Goal: Check status: Check status

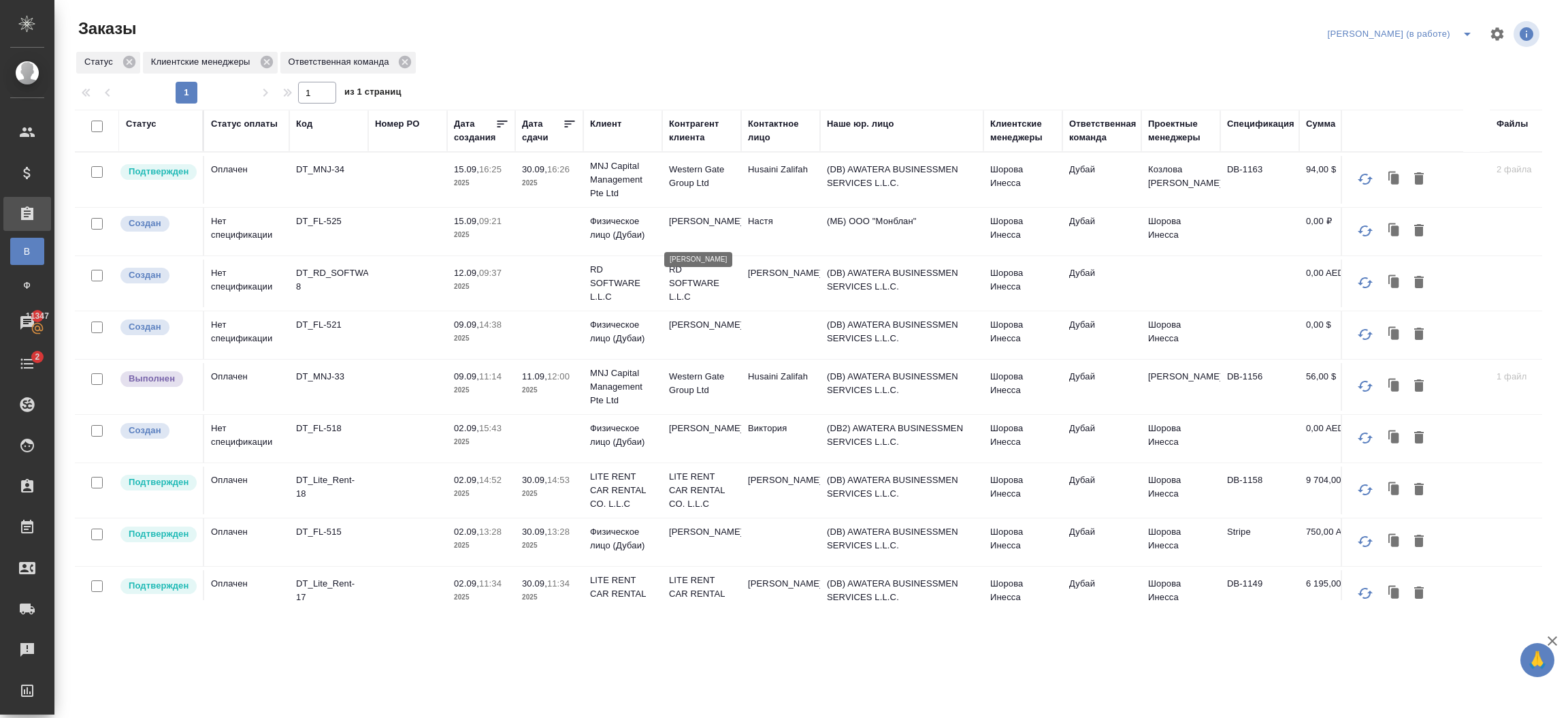
click at [729, 228] on p "Alexander Andronov" at bounding box center [702, 221] width 65 height 14
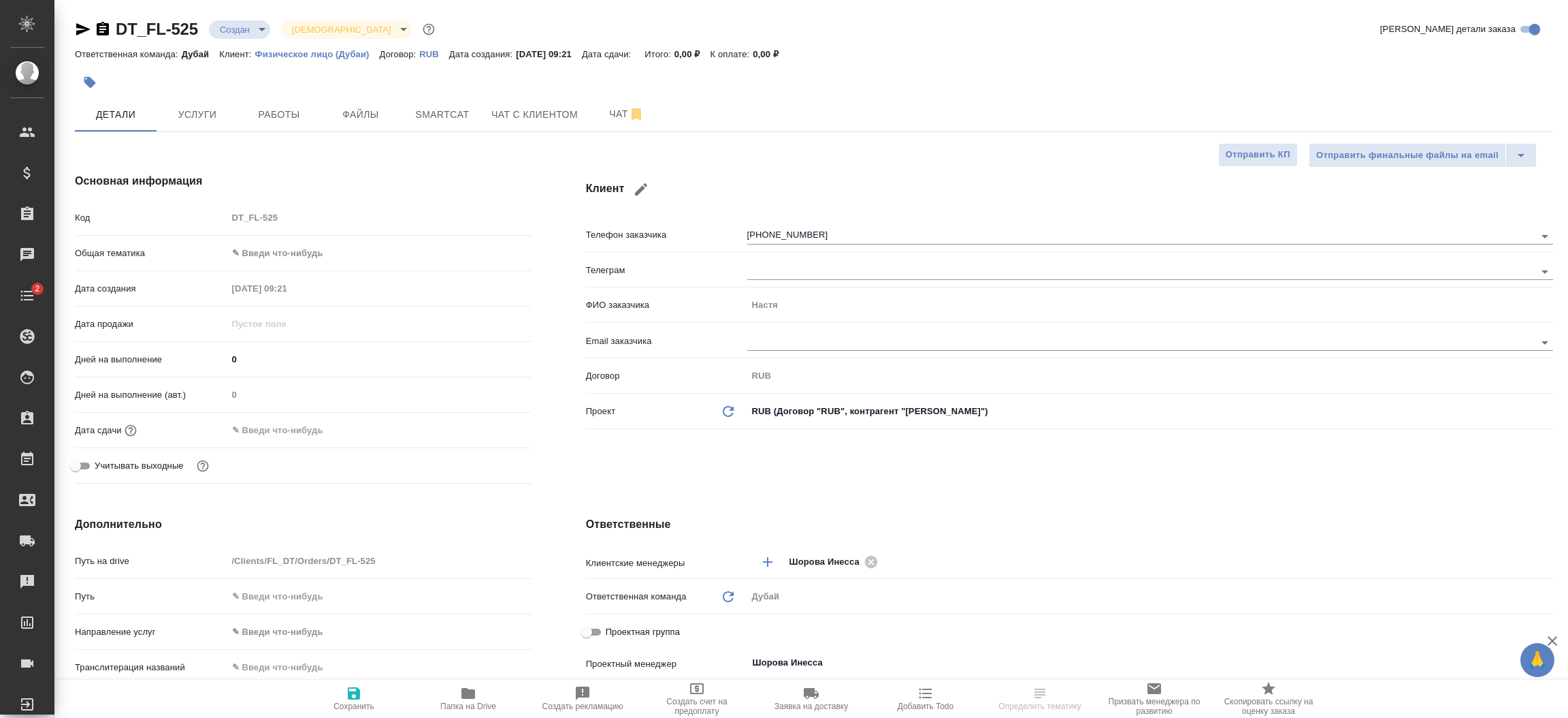
select select "RU"
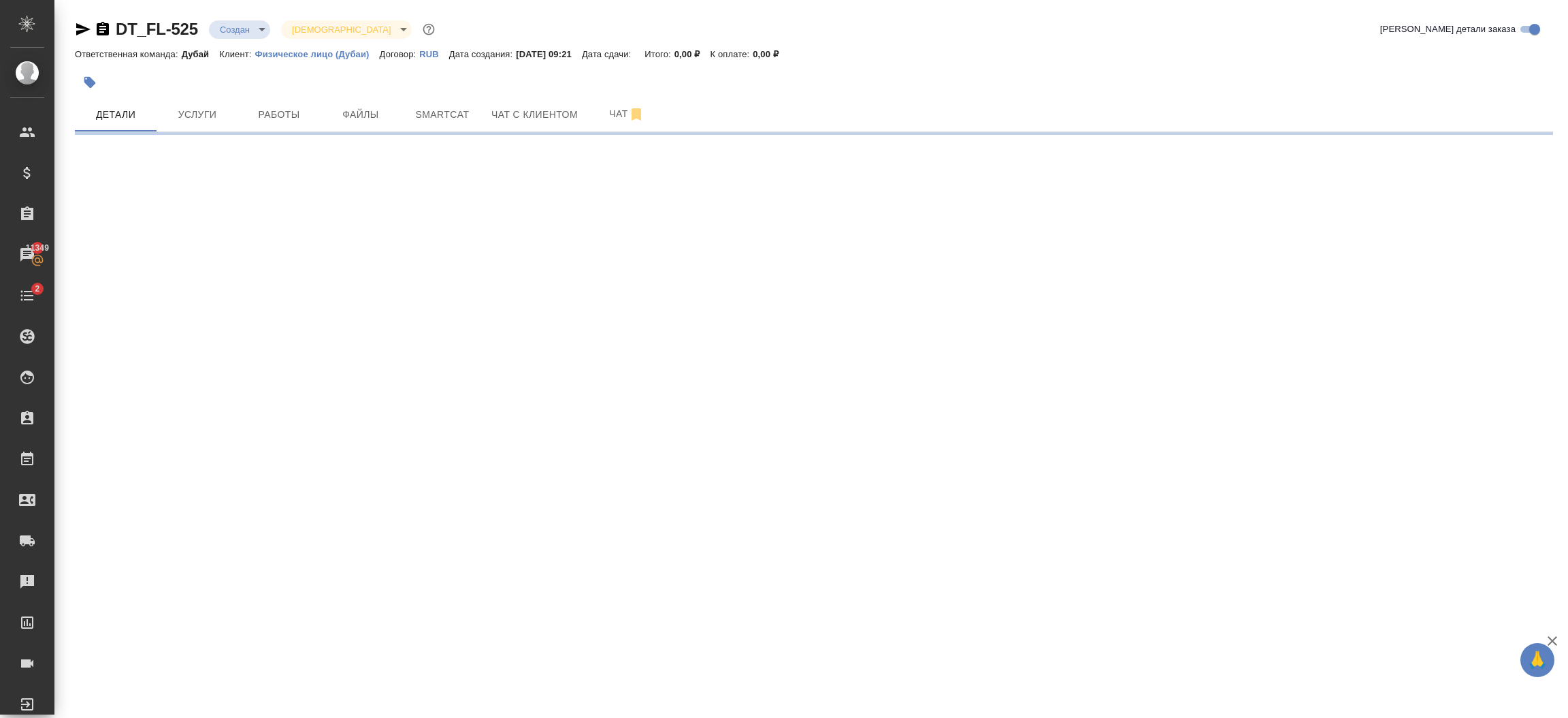
select select "RU"
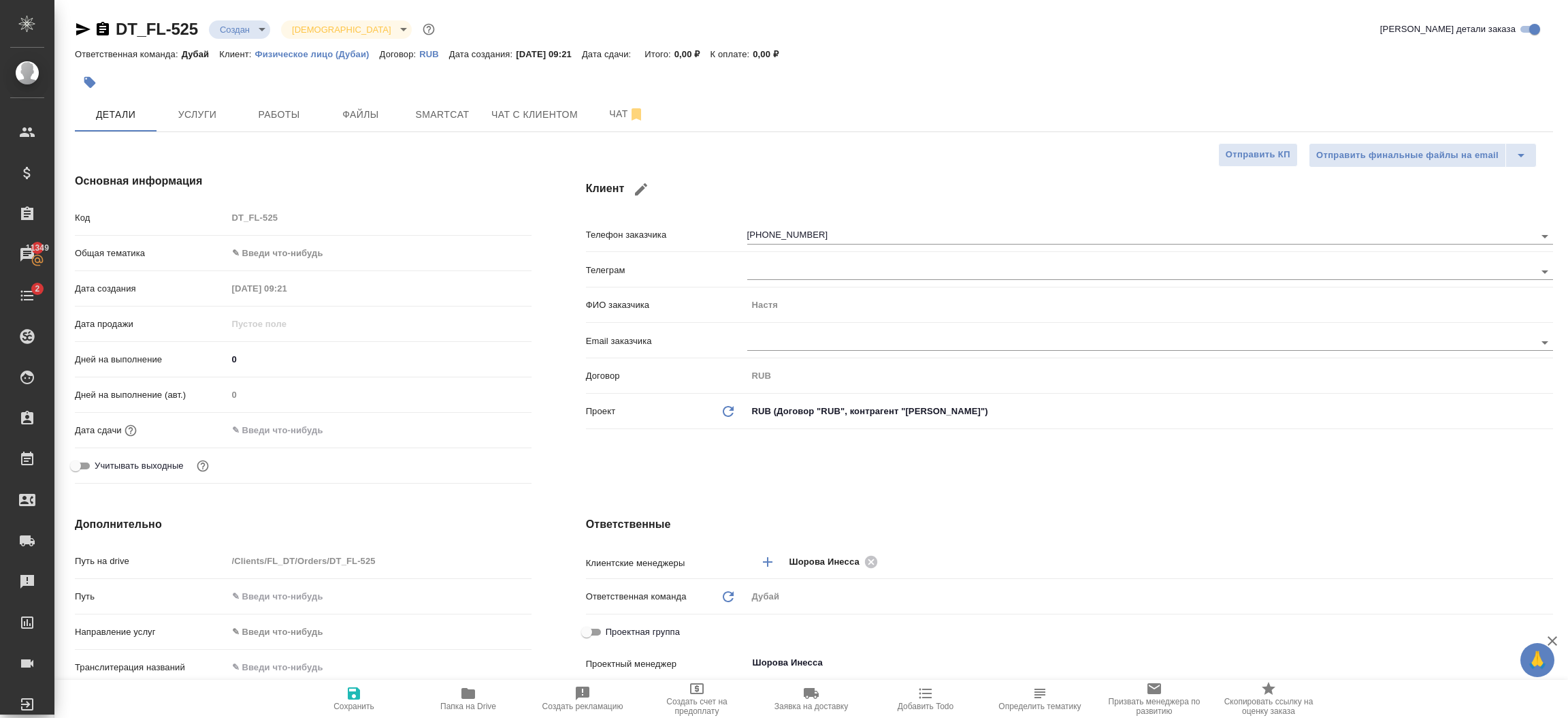
type textarea "x"
